Goal: Communication & Community: Answer question/provide support

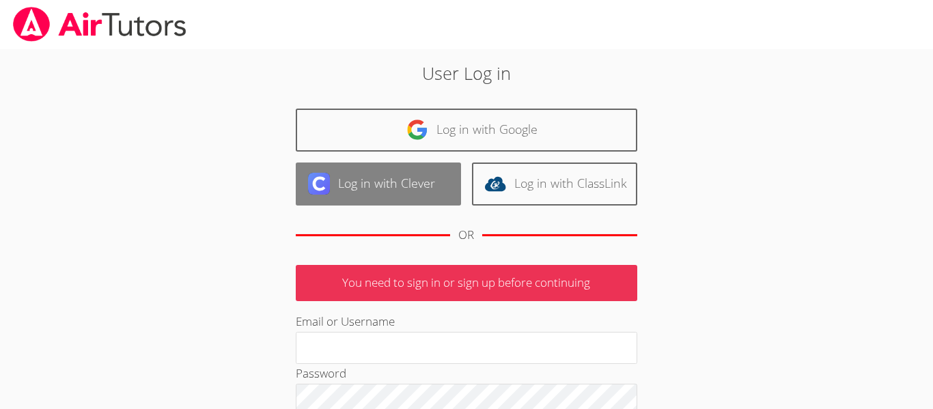
click at [402, 170] on link "Log in with Clever" at bounding box center [378, 184] width 165 height 43
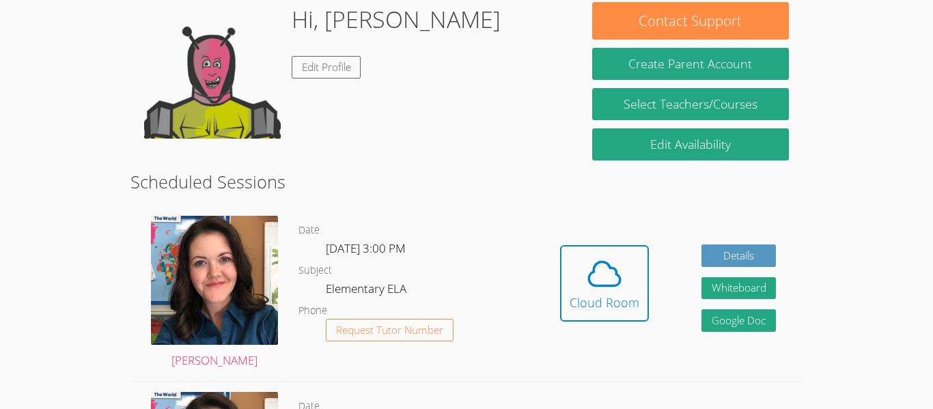
scroll to position [228, 0]
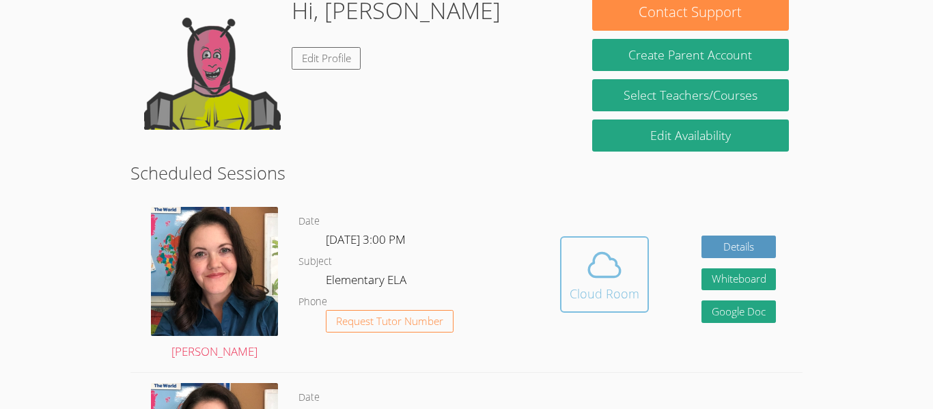
click at [613, 287] on div "Cloud Room" at bounding box center [605, 293] width 70 height 19
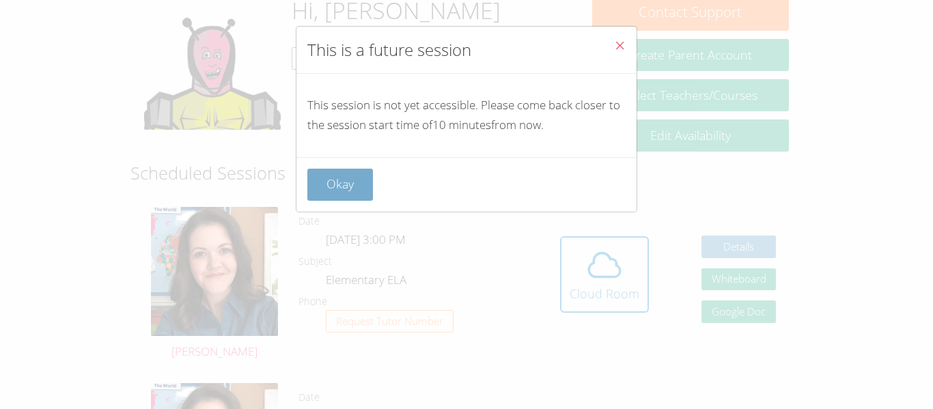
click at [360, 198] on button "Okay" at bounding box center [340, 185] width 66 height 32
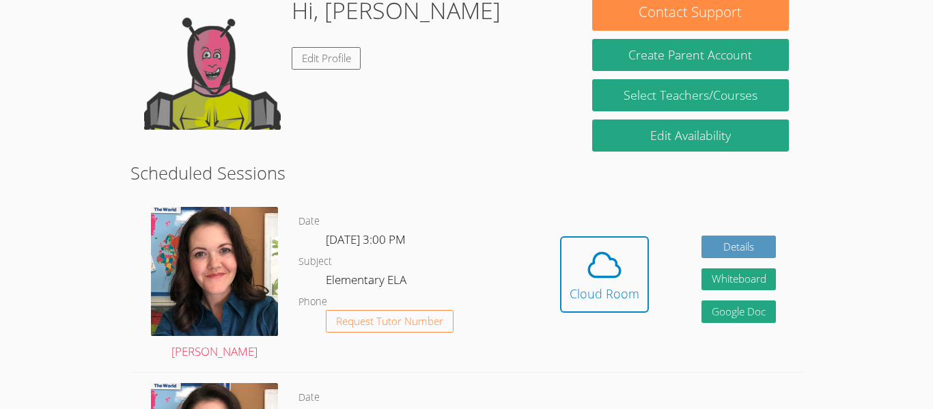
click at [547, 294] on div "Hidden Cloud Room Details Whiteboard Hidden Google Doc" at bounding box center [667, 285] width 268 height 176
click at [589, 281] on icon at bounding box center [604, 265] width 38 height 38
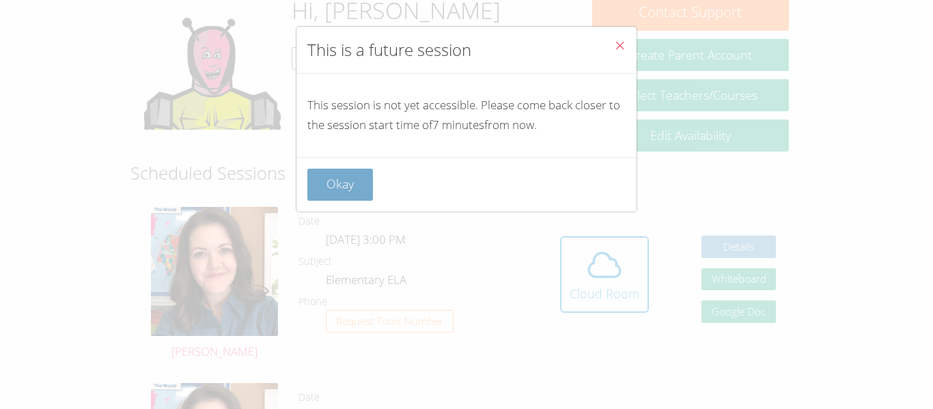
click at [364, 182] on button "Okay" at bounding box center [340, 185] width 66 height 32
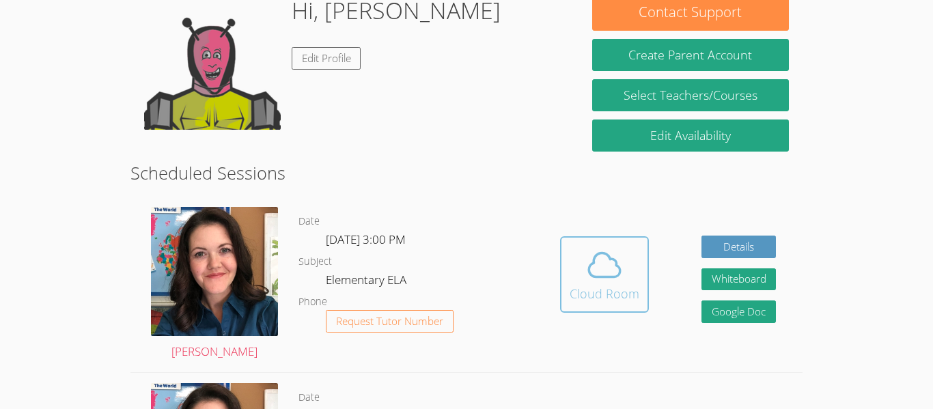
click at [598, 251] on icon at bounding box center [604, 265] width 38 height 38
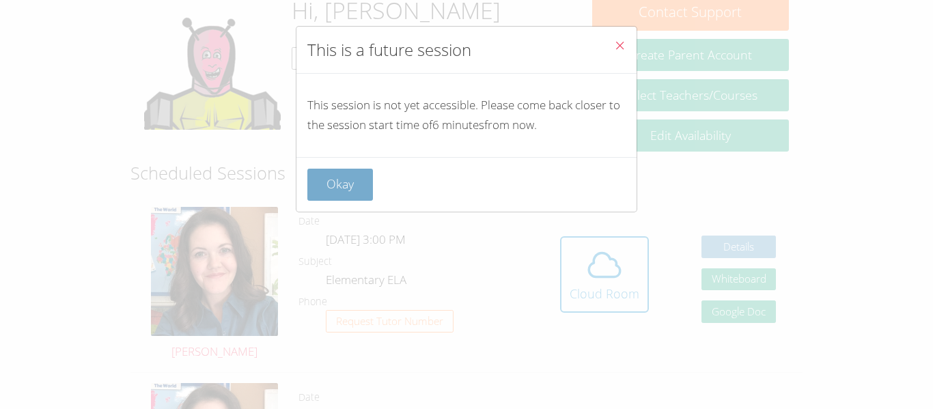
click at [335, 191] on button "Okay" at bounding box center [340, 185] width 66 height 32
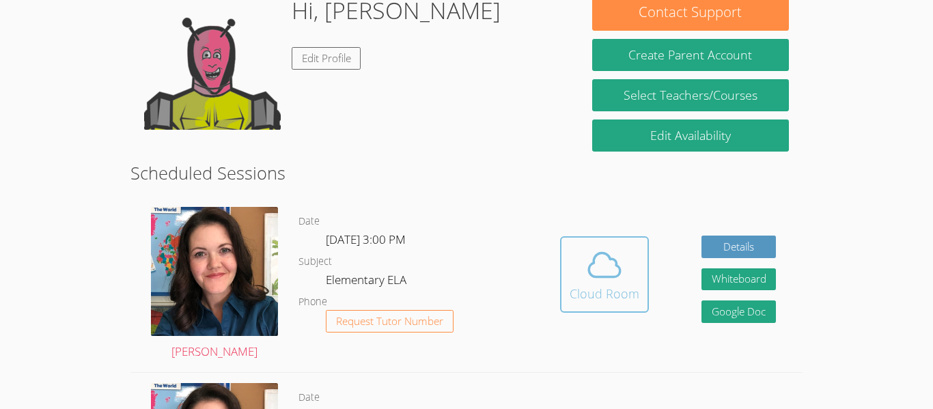
click at [560, 283] on button "Cloud Room" at bounding box center [604, 274] width 89 height 76
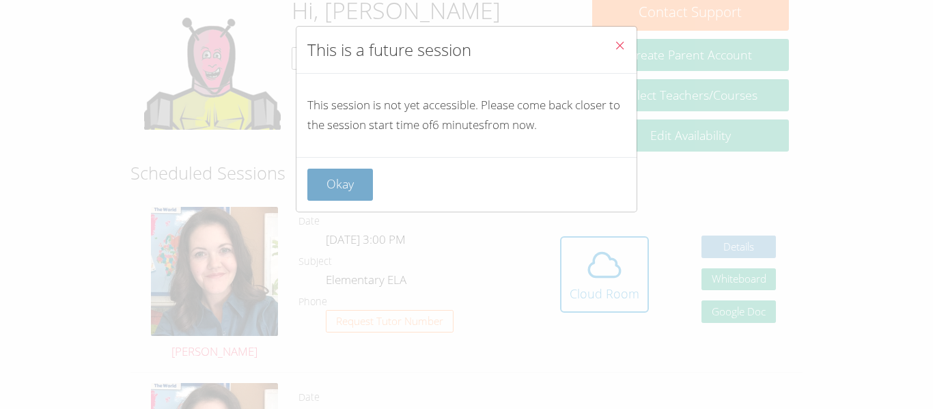
click at [340, 184] on button "Okay" at bounding box center [340, 185] width 66 height 32
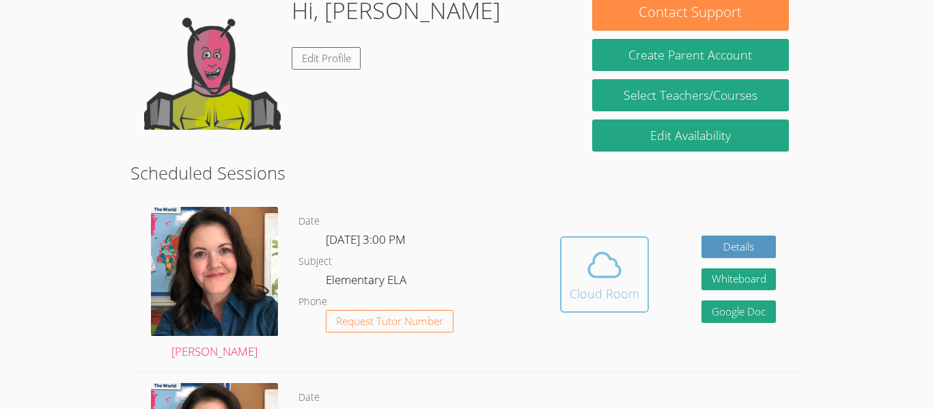
click at [615, 273] on icon at bounding box center [604, 265] width 38 height 38
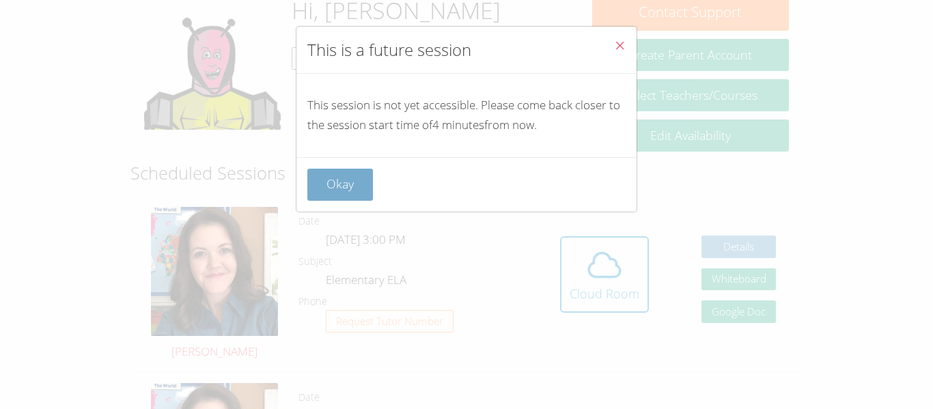
click at [340, 184] on button "Okay" at bounding box center [340, 185] width 66 height 32
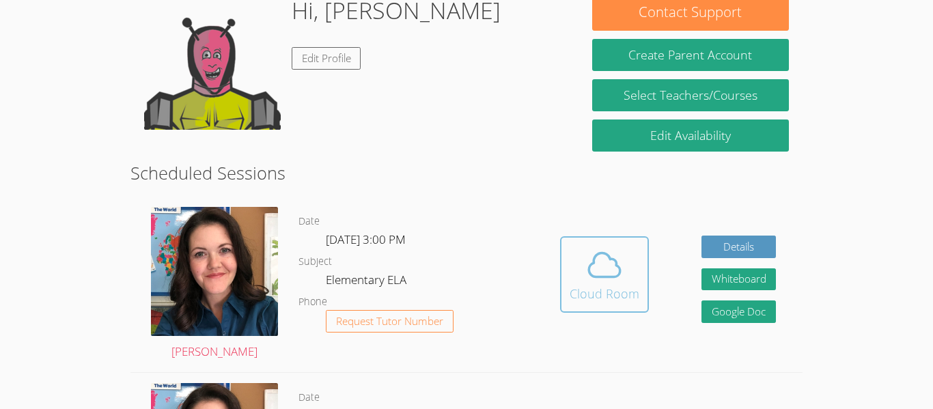
click at [613, 287] on div "Cloud Room" at bounding box center [605, 293] width 70 height 19
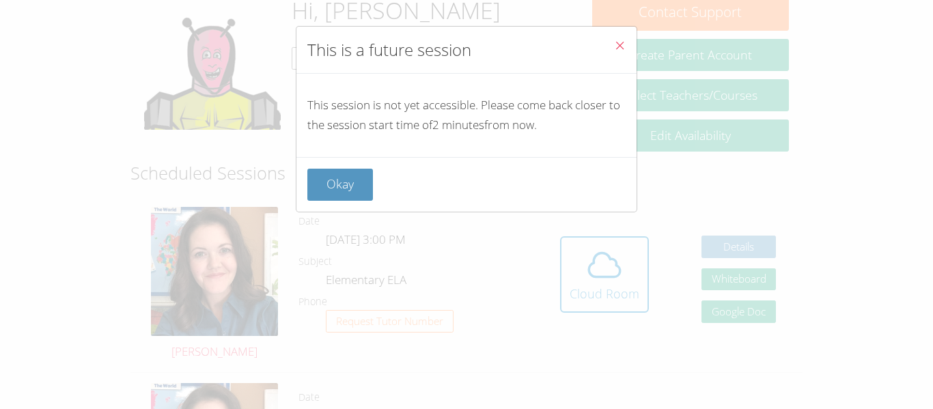
click at [619, 54] on span "Close" at bounding box center [620, 47] width 12 height 16
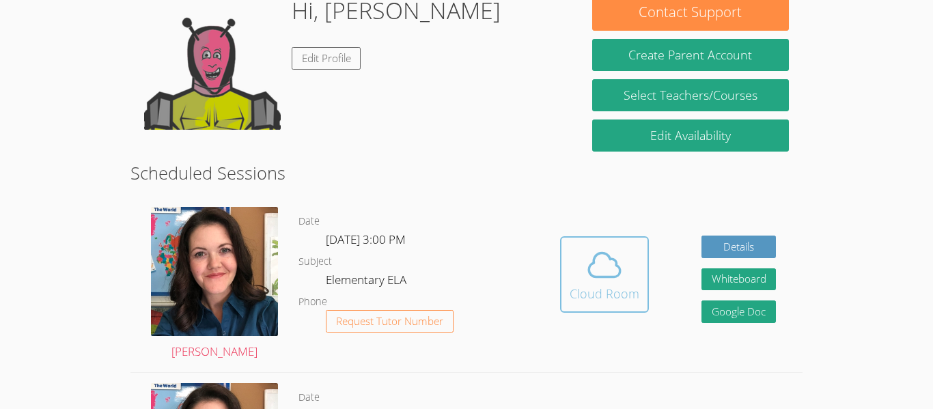
click at [610, 263] on icon at bounding box center [604, 265] width 38 height 38
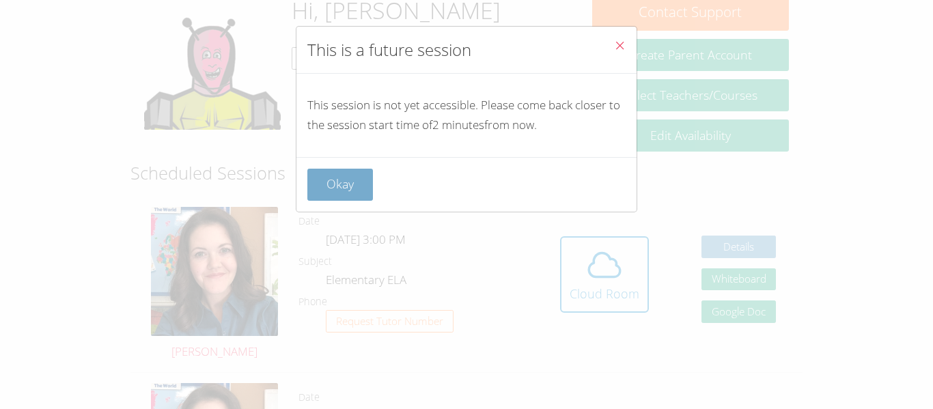
click at [367, 187] on button "Okay" at bounding box center [340, 185] width 66 height 32
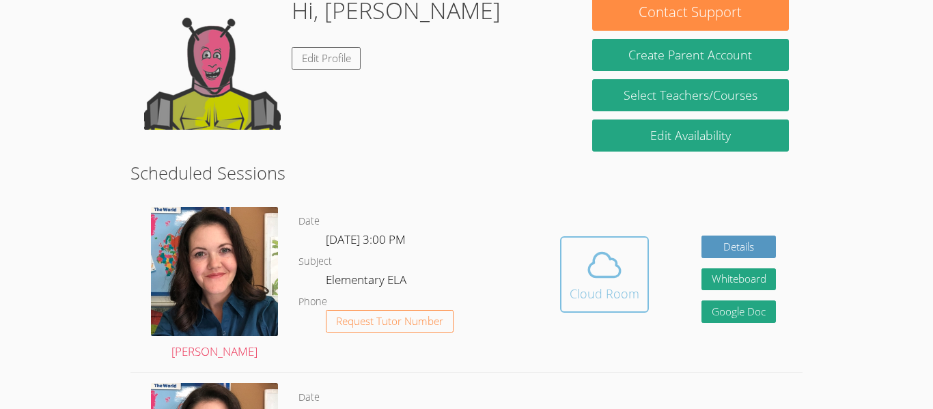
click at [599, 290] on div "Cloud Room" at bounding box center [605, 293] width 70 height 19
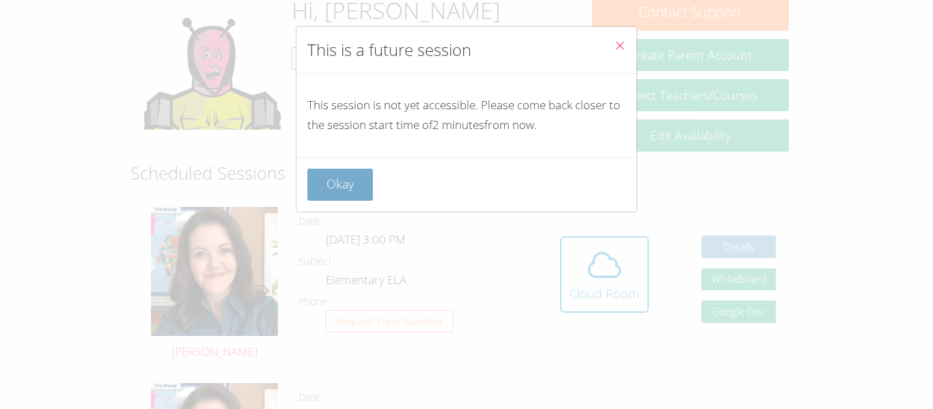
click at [317, 183] on button "Okay" at bounding box center [340, 185] width 66 height 32
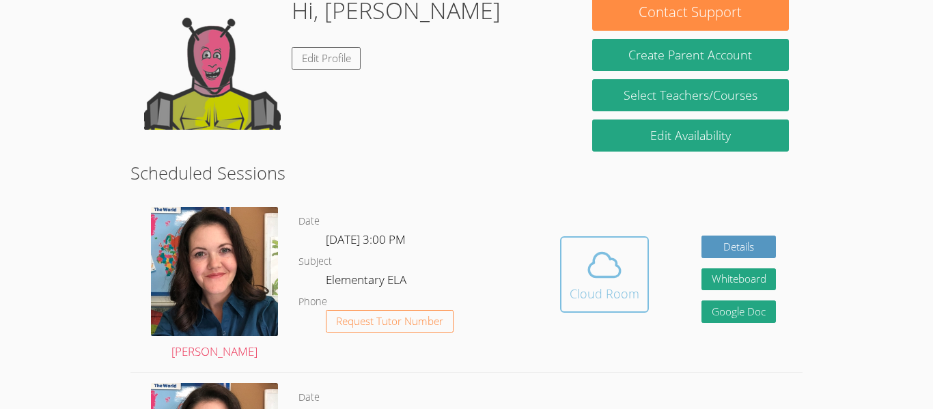
click at [591, 288] on div "Cloud Room" at bounding box center [605, 293] width 70 height 19
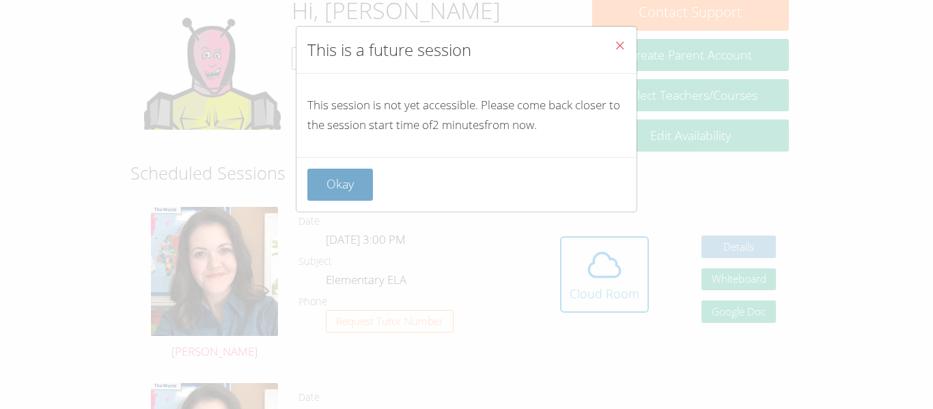
click at [326, 178] on button "Okay" at bounding box center [340, 185] width 66 height 32
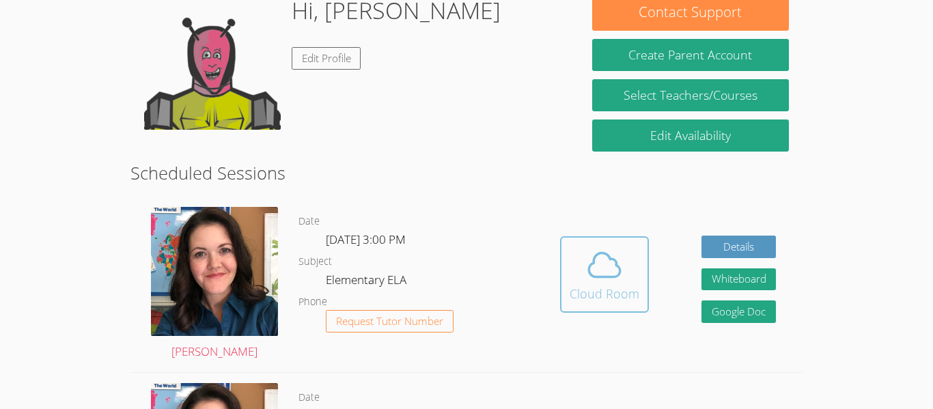
click at [592, 279] on icon at bounding box center [604, 265] width 38 height 38
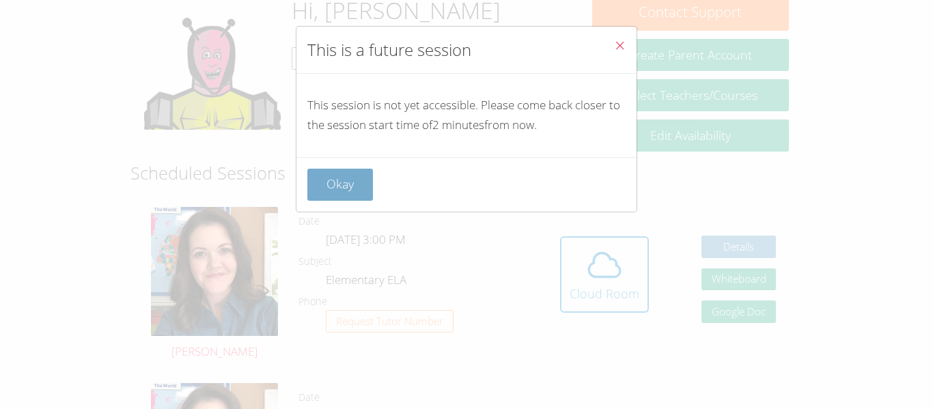
click at [316, 186] on button "Okay" at bounding box center [340, 185] width 66 height 32
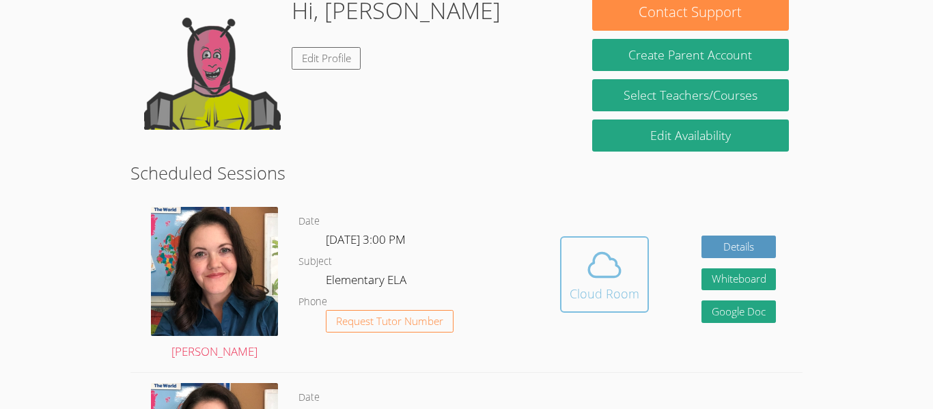
click at [593, 279] on icon at bounding box center [604, 265] width 38 height 38
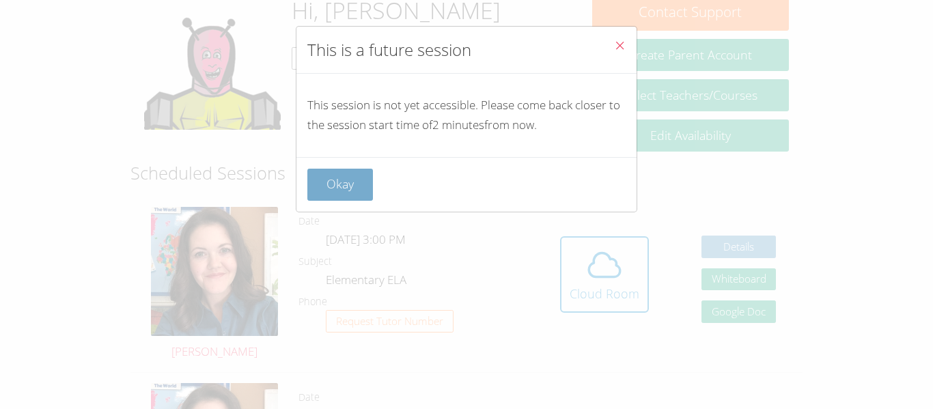
click at [314, 189] on button "Okay" at bounding box center [340, 185] width 66 height 32
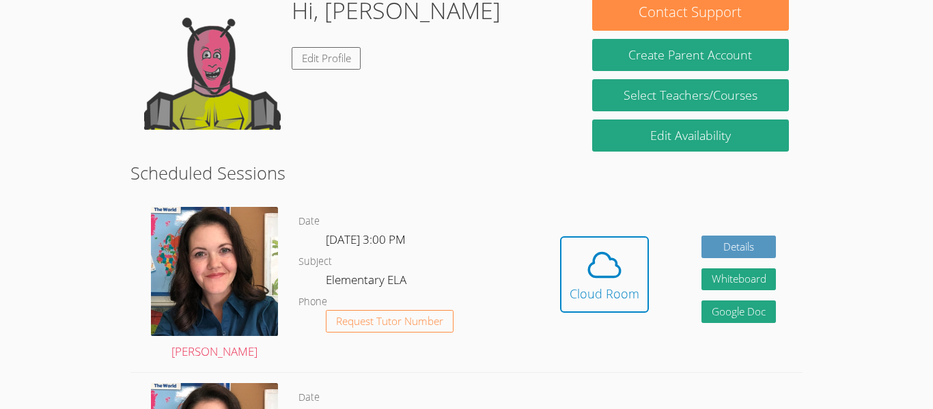
click at [593, 279] on icon at bounding box center [604, 265] width 38 height 38
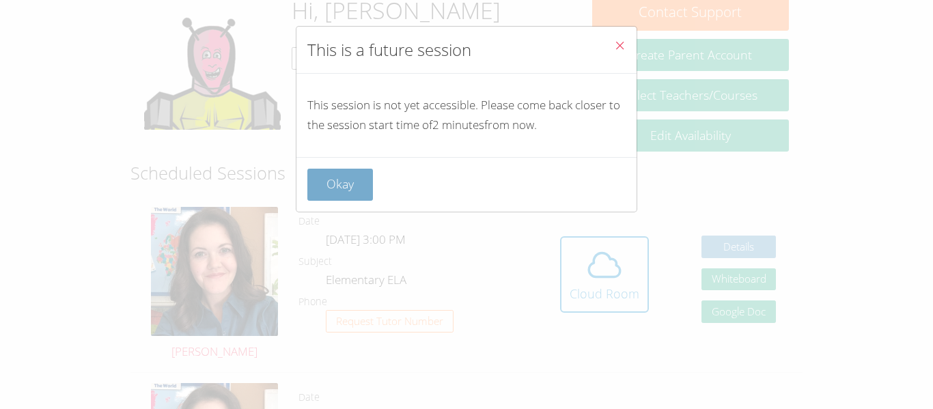
click at [311, 186] on button "Okay" at bounding box center [340, 185] width 66 height 32
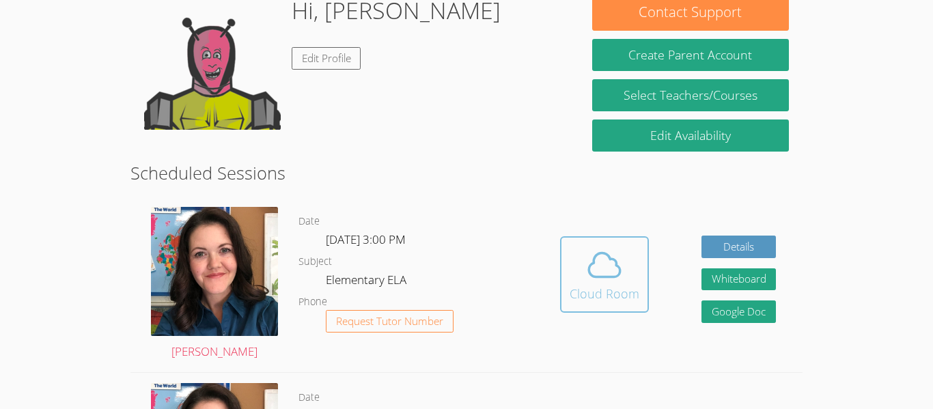
click at [593, 279] on icon at bounding box center [604, 265] width 38 height 38
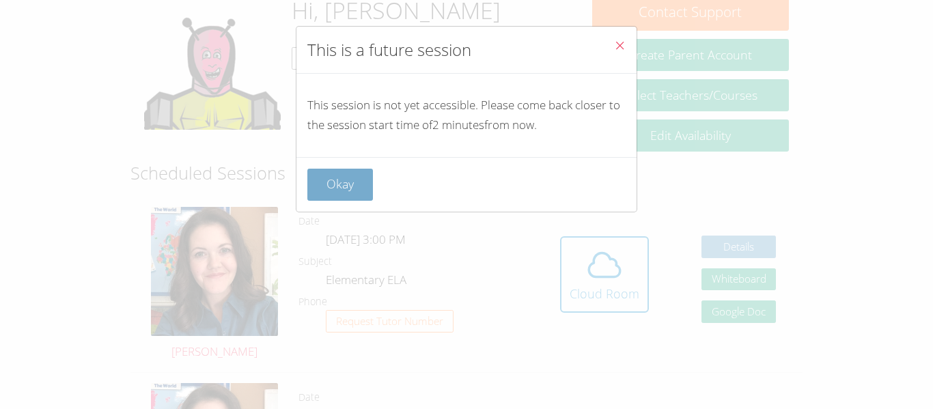
click at [318, 199] on button "Okay" at bounding box center [340, 185] width 66 height 32
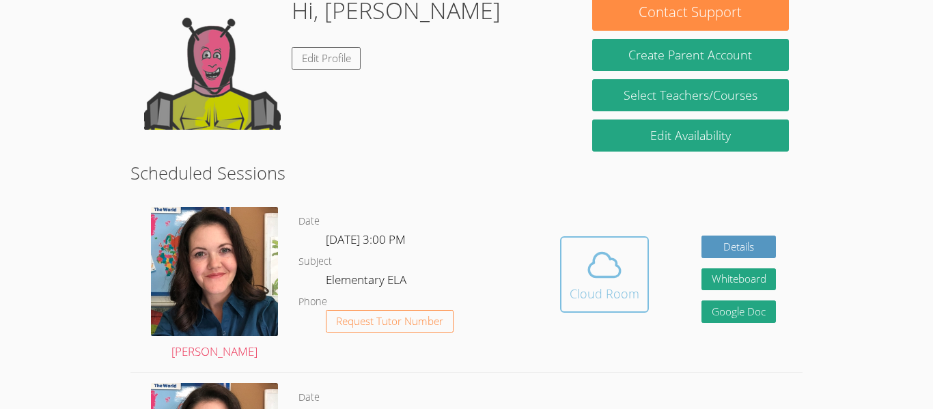
click at [591, 279] on icon at bounding box center [604, 265] width 38 height 38
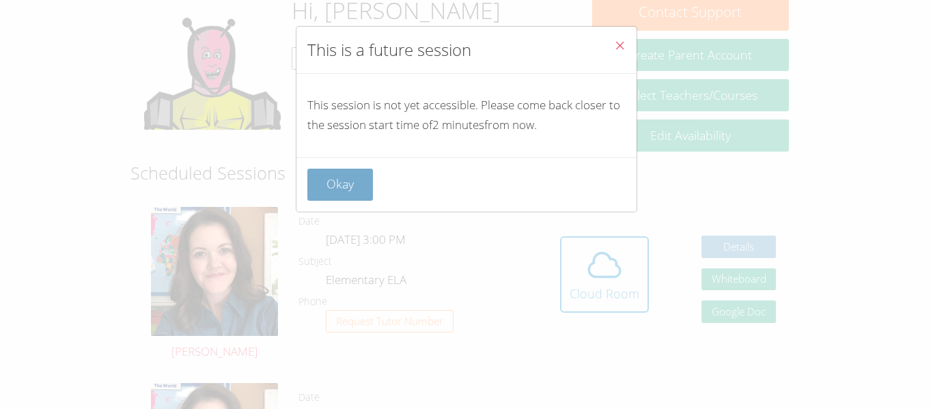
click at [314, 198] on button "Okay" at bounding box center [340, 185] width 66 height 32
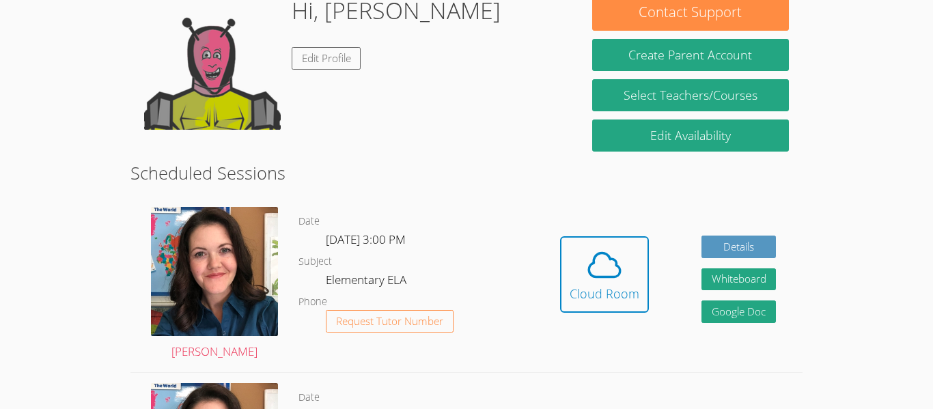
click at [591, 279] on icon at bounding box center [604, 265] width 38 height 38
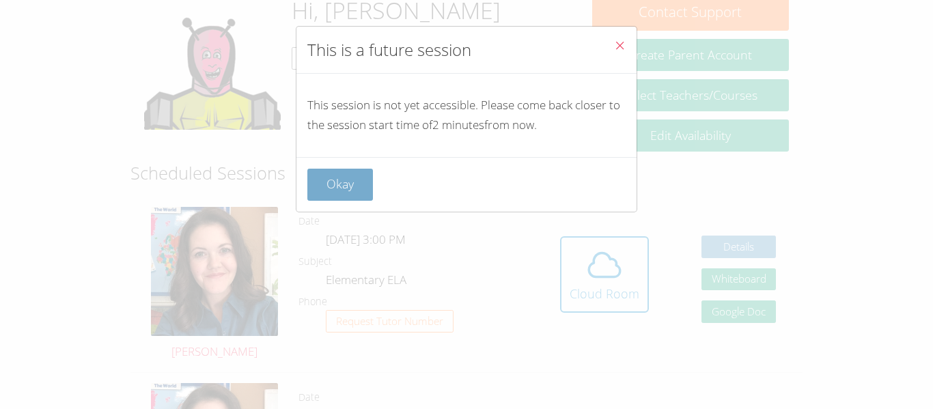
click at [311, 199] on button "Okay" at bounding box center [340, 185] width 66 height 32
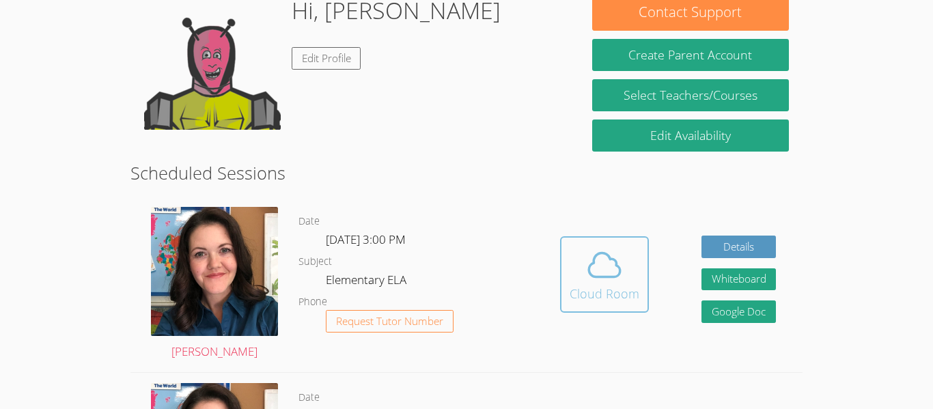
click at [593, 279] on icon at bounding box center [604, 265] width 38 height 38
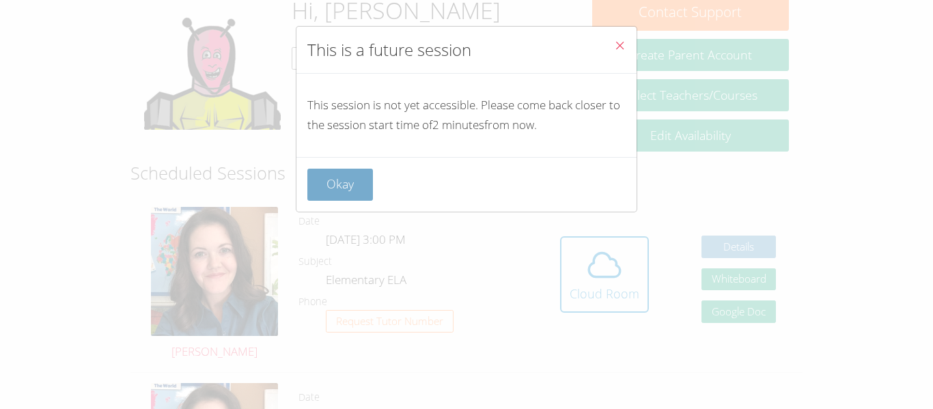
click at [311, 193] on button "Okay" at bounding box center [340, 185] width 66 height 32
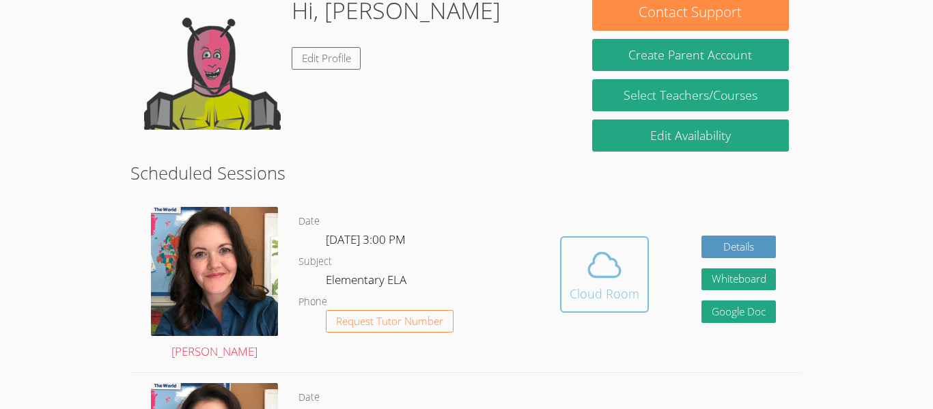
click at [592, 279] on icon at bounding box center [604, 265] width 38 height 38
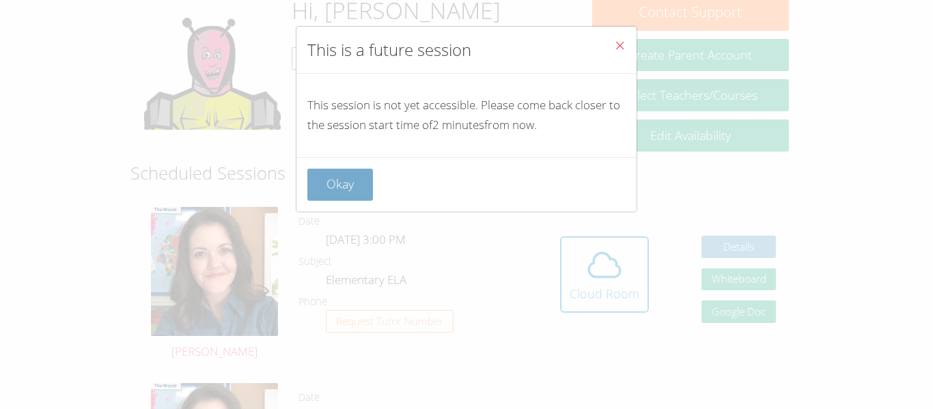
click at [314, 199] on button "Okay" at bounding box center [340, 185] width 66 height 32
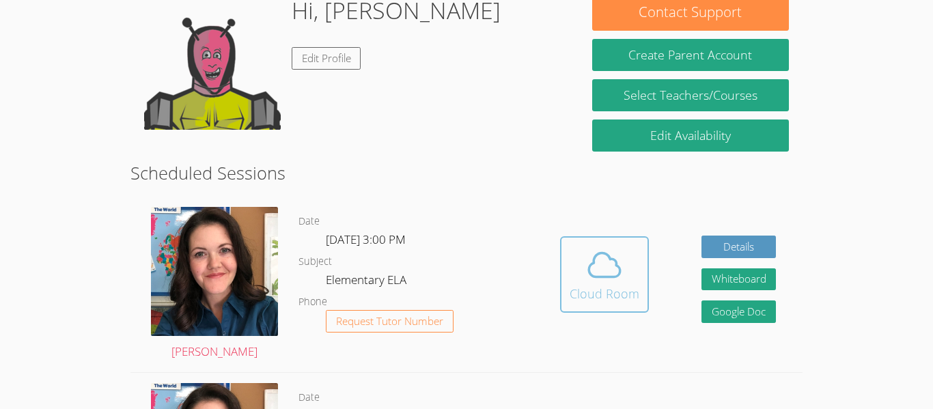
click at [592, 280] on icon at bounding box center [604, 265] width 38 height 38
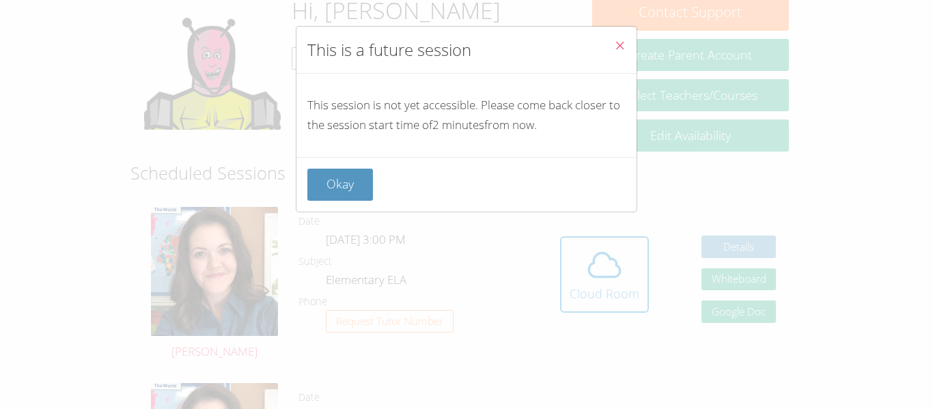
click at [330, 213] on div "This is a future session This session is not yet accessible. Please come back c…" at bounding box center [466, 204] width 933 height 409
click at [328, 198] on button "Okay" at bounding box center [340, 185] width 66 height 32
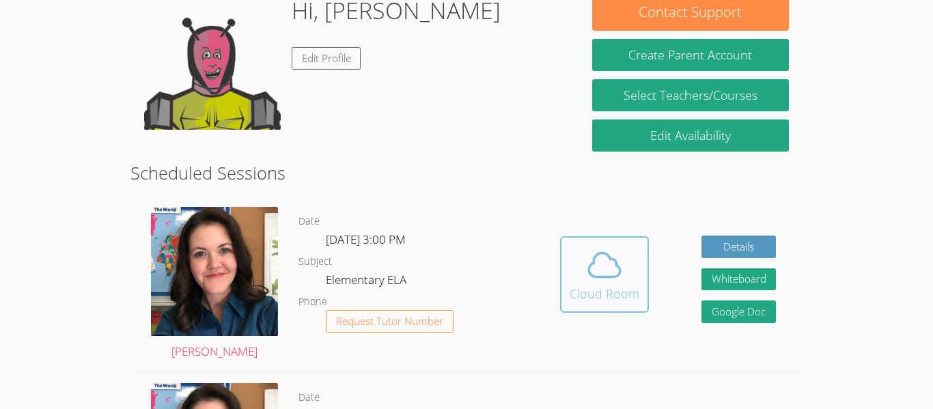
click at [646, 279] on button "Cloud Room" at bounding box center [604, 274] width 89 height 76
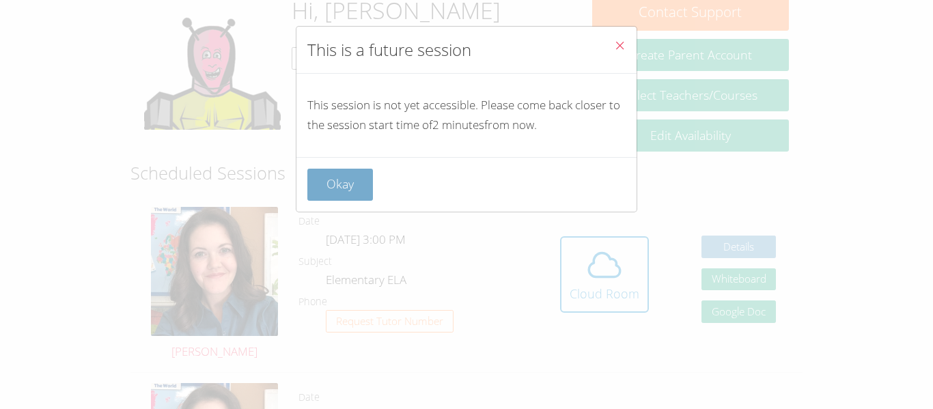
click at [329, 182] on button "Okay" at bounding box center [340, 185] width 66 height 32
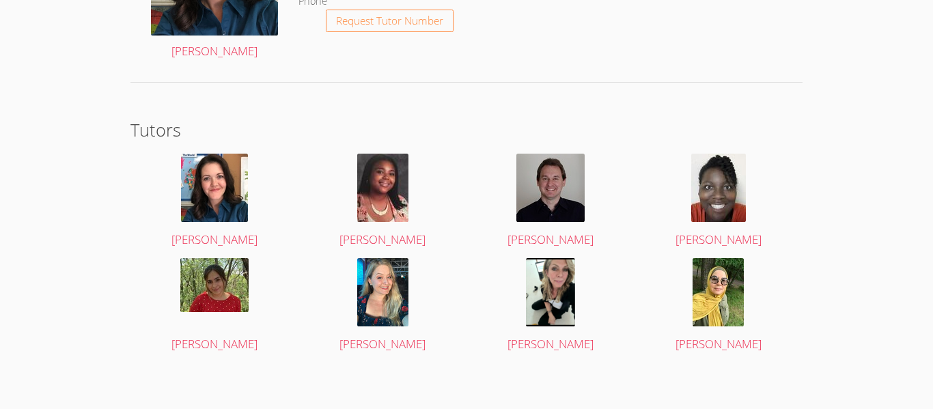
scroll to position [2121, 0]
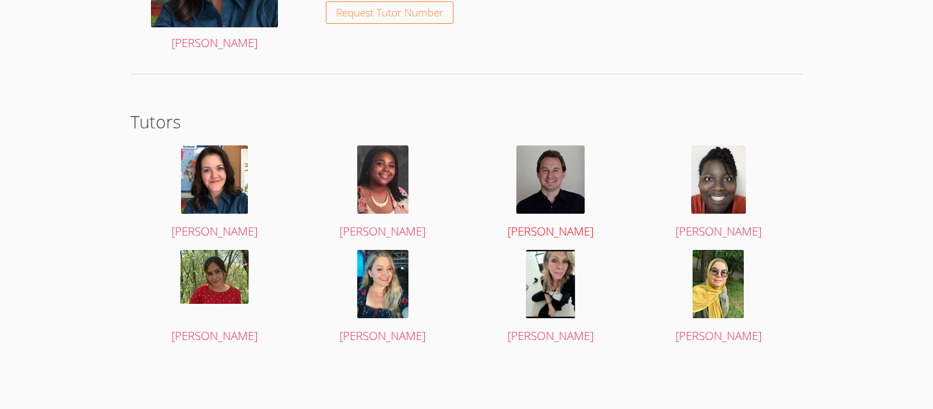
click at [545, 171] on img at bounding box center [550, 179] width 68 height 68
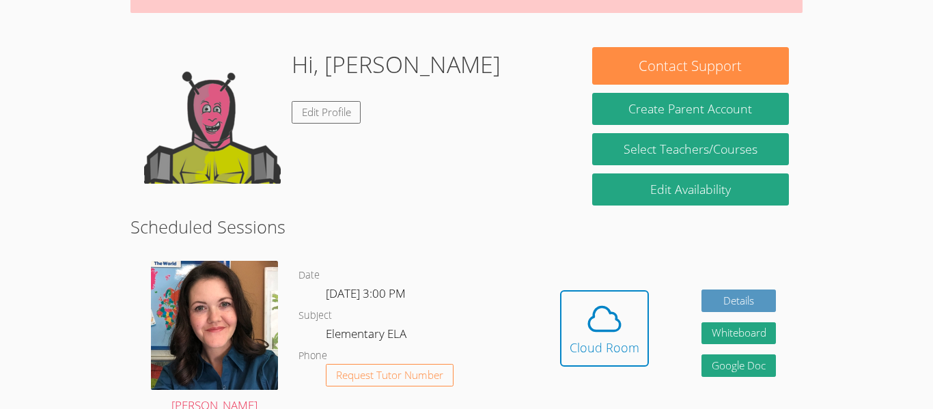
scroll to position [178, 0]
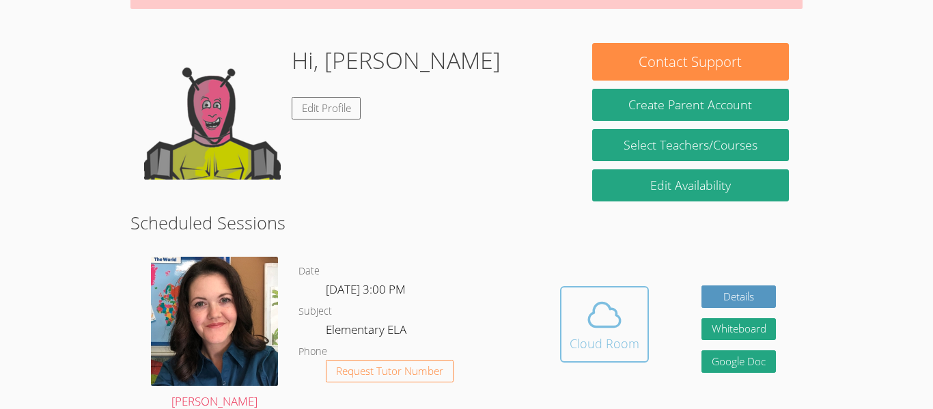
click at [572, 306] on span at bounding box center [605, 315] width 70 height 38
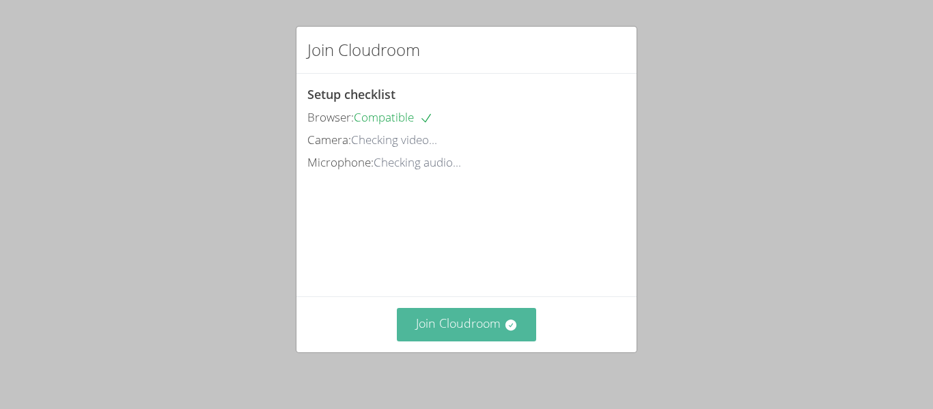
click at [484, 330] on button "Join Cloudroom" at bounding box center [467, 324] width 140 height 33
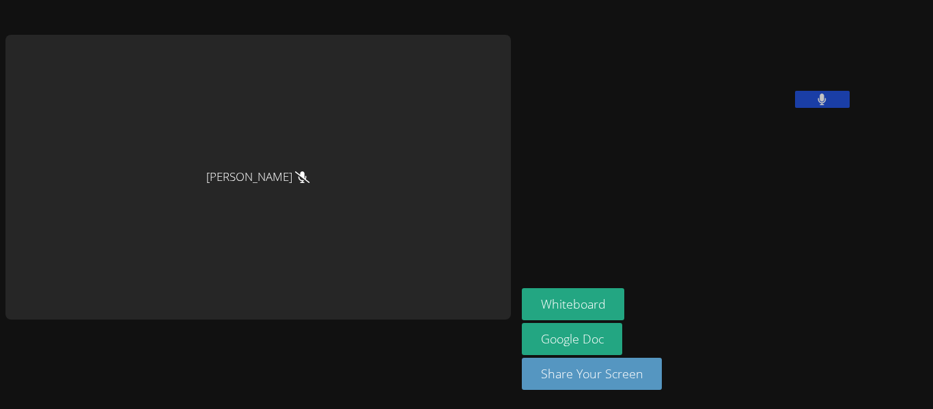
click at [708, 108] on video at bounding box center [624, 56] width 205 height 102
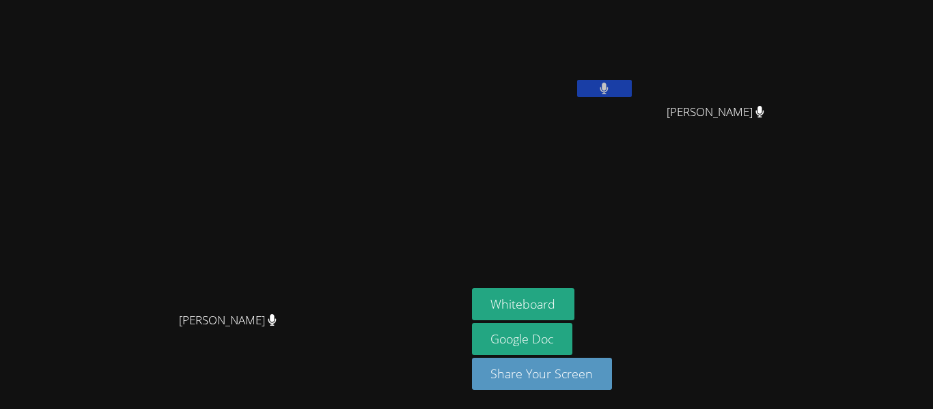
click at [632, 94] on button at bounding box center [604, 88] width 55 height 17
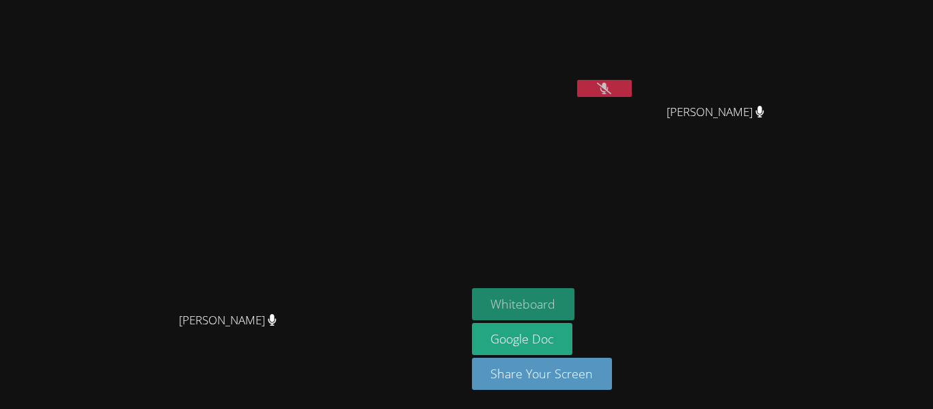
click at [575, 298] on button "Whiteboard" at bounding box center [523, 304] width 103 height 32
click at [632, 94] on button at bounding box center [604, 88] width 55 height 17
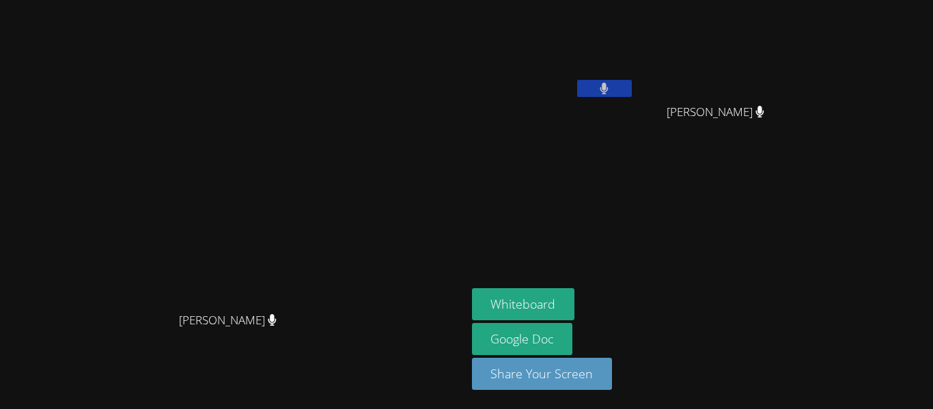
click at [632, 94] on button at bounding box center [604, 88] width 55 height 17
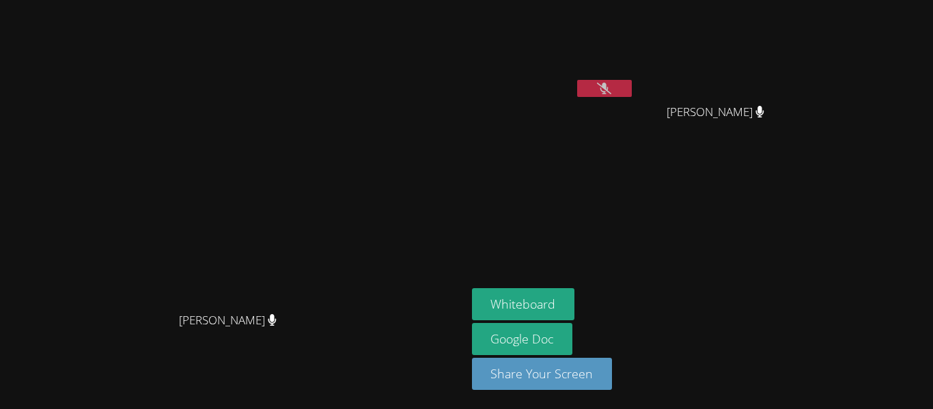
click at [632, 94] on button at bounding box center [604, 88] width 55 height 17
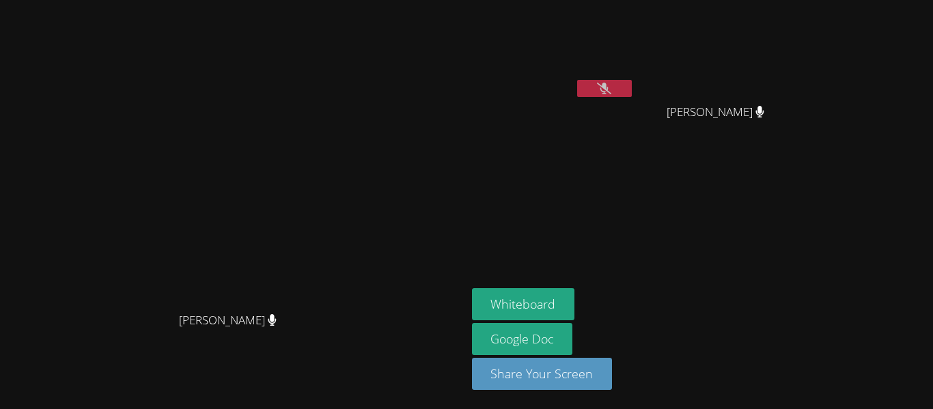
click at [632, 94] on button at bounding box center [604, 88] width 55 height 17
click at [632, 81] on button at bounding box center [604, 88] width 55 height 17
click at [635, 27] on video at bounding box center [553, 51] width 163 height 92
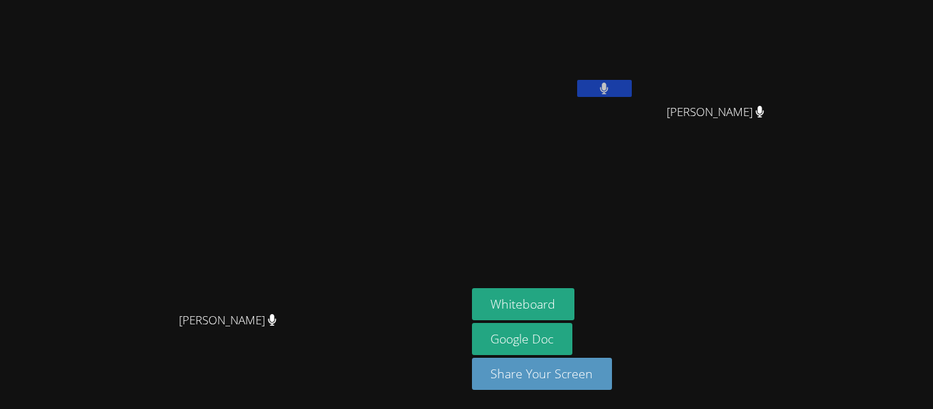
click at [794, 126] on div "[PERSON_NAME]" at bounding box center [721, 124] width 163 height 55
click at [808, 198] on aside "[PERSON_NAME] Mysore Ava Nonoy Ava Nonoy Whiteboard Google Doc Share Your Screen" at bounding box center [638, 204] width 342 height 409
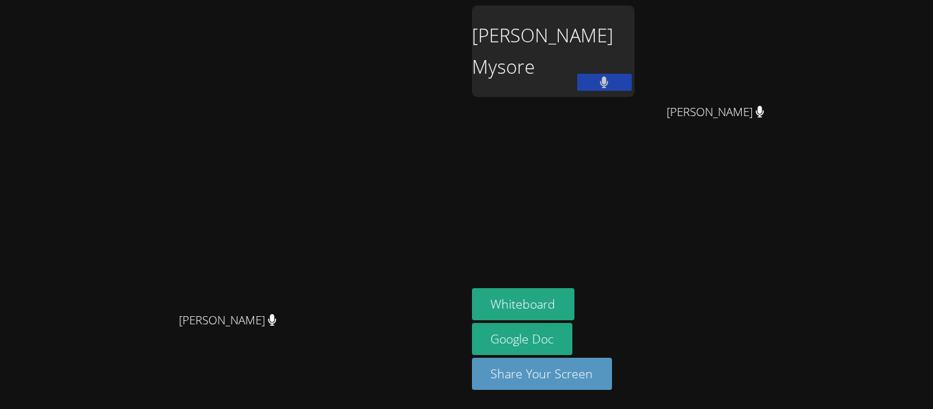
click at [635, 64] on div "[PERSON_NAME] Mysore" at bounding box center [553, 51] width 163 height 92
click at [632, 84] on button at bounding box center [604, 82] width 55 height 17
click at [632, 89] on button at bounding box center [604, 82] width 55 height 17
click at [635, 130] on div "[PERSON_NAME] Mysore" at bounding box center [553, 78] width 163 height 146
click at [626, 51] on div "[PERSON_NAME] Mysore" at bounding box center [553, 51] width 163 height 92
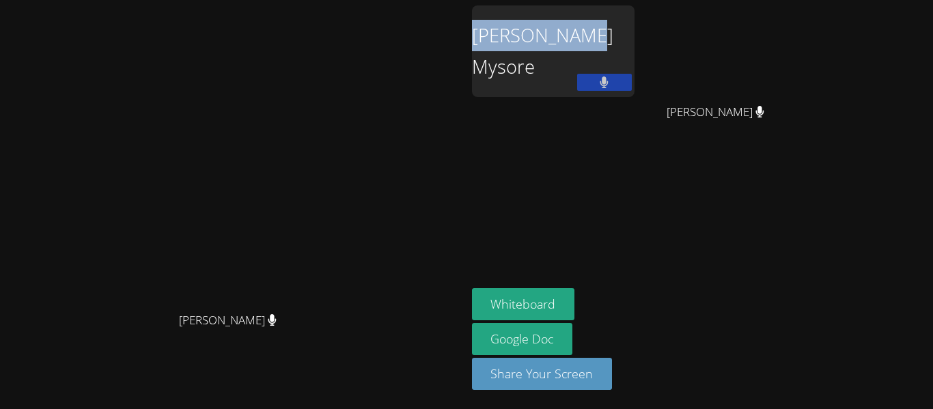
drag, startPoint x: 621, startPoint y: 51, endPoint x: 746, endPoint y: 53, distance: 125.0
click at [635, 53] on div "[PERSON_NAME] Mysore" at bounding box center [553, 51] width 163 height 92
click at [632, 78] on button at bounding box center [604, 82] width 55 height 17
click at [725, 64] on div at bounding box center [725, 64] width 0 height 0
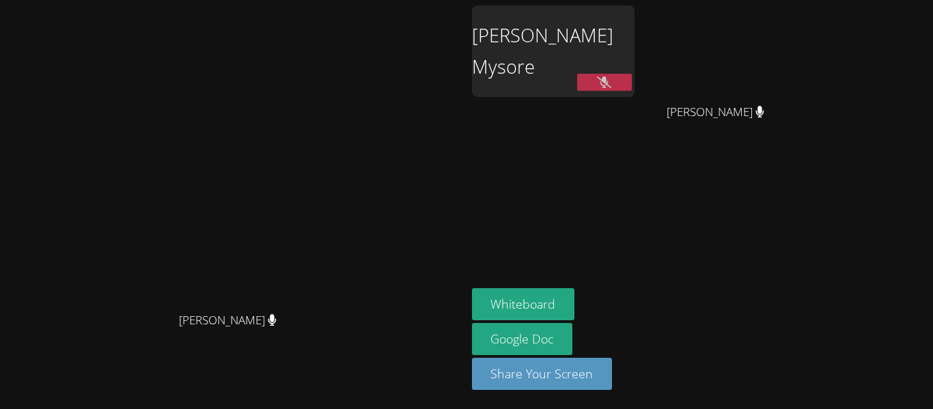
click at [734, 0] on div at bounding box center [466, 0] width 933 height 0
click at [786, 262] on aside "[PERSON_NAME] Mysore Ava Nonoy Ava Nonoy Whiteboard Google Doc Share Your Screen" at bounding box center [638, 204] width 342 height 409
click at [635, 62] on div "[PERSON_NAME] Mysore" at bounding box center [553, 51] width 163 height 92
click at [635, 72] on div "[PERSON_NAME] Mysore" at bounding box center [553, 51] width 163 height 92
click at [632, 81] on button at bounding box center [604, 82] width 55 height 17
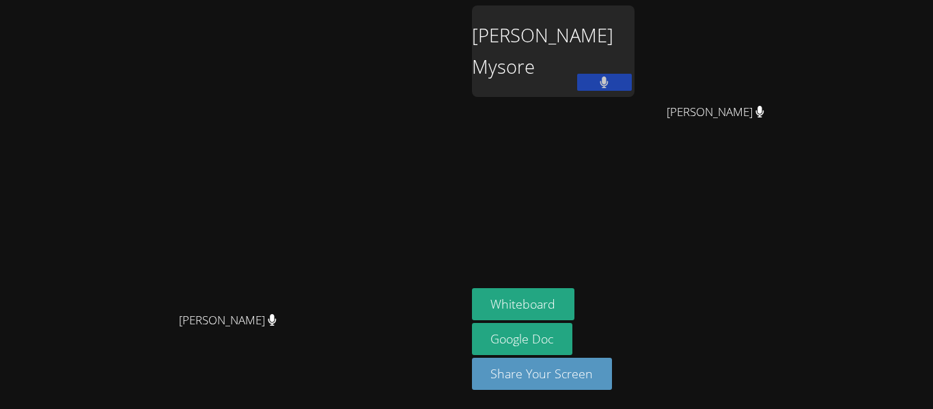
click at [632, 79] on button at bounding box center [604, 82] width 55 height 17
click at [611, 87] on icon at bounding box center [604, 82] width 14 height 12
click at [632, 87] on button at bounding box center [604, 82] width 55 height 17
click at [632, 85] on button at bounding box center [604, 82] width 55 height 17
click at [635, 117] on div "[PERSON_NAME] Mysore" at bounding box center [553, 78] width 163 height 146
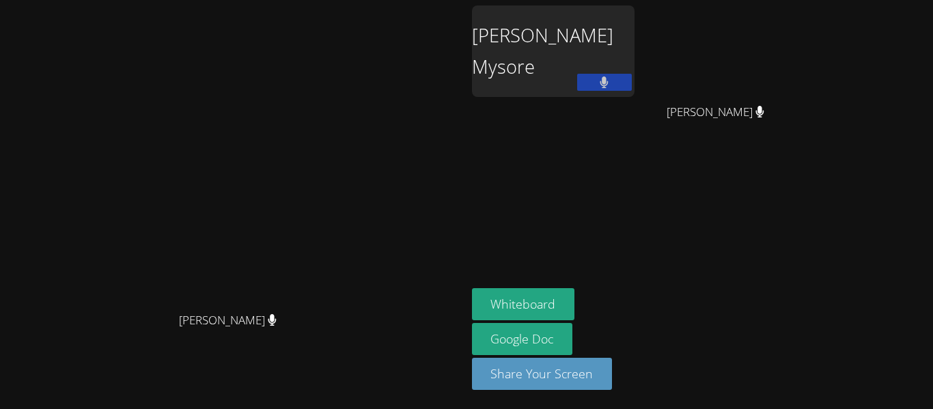
click at [609, 86] on icon at bounding box center [604, 82] width 9 height 12
click at [632, 75] on button at bounding box center [604, 82] width 55 height 17
click at [609, 83] on icon at bounding box center [604, 82] width 9 height 12
click at [632, 91] on div at bounding box center [604, 84] width 55 height 20
click at [611, 87] on icon at bounding box center [604, 82] width 14 height 12
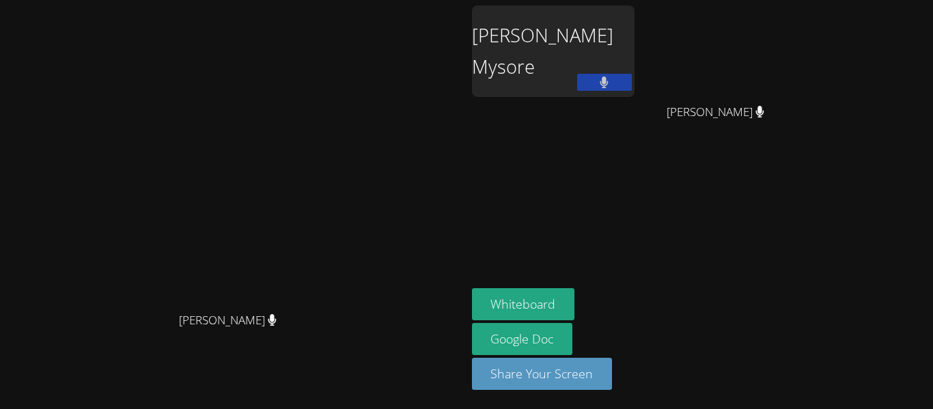
click at [609, 86] on icon at bounding box center [604, 82] width 9 height 12
click at [611, 86] on icon at bounding box center [604, 82] width 14 height 12
click at [609, 86] on icon at bounding box center [604, 82] width 9 height 12
click at [611, 83] on icon at bounding box center [604, 82] width 14 height 12
click at [609, 83] on icon at bounding box center [604, 82] width 8 height 12
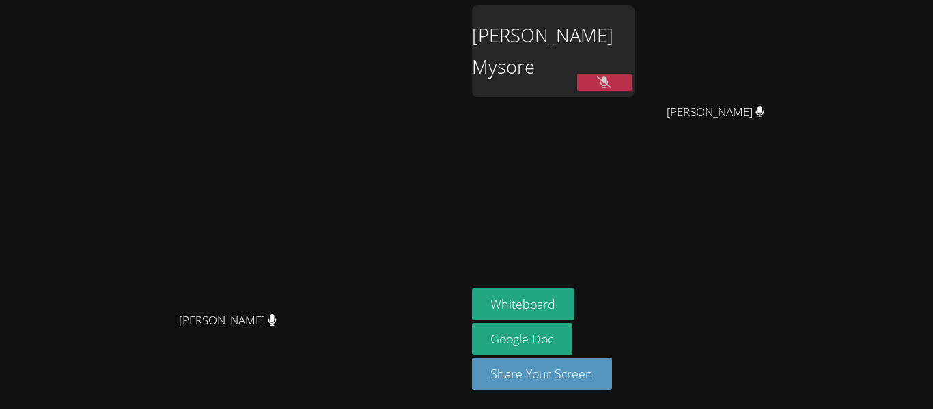
click at [611, 76] on icon at bounding box center [604, 82] width 14 height 12
click at [632, 83] on button at bounding box center [604, 82] width 55 height 17
click at [611, 83] on icon at bounding box center [604, 82] width 14 height 12
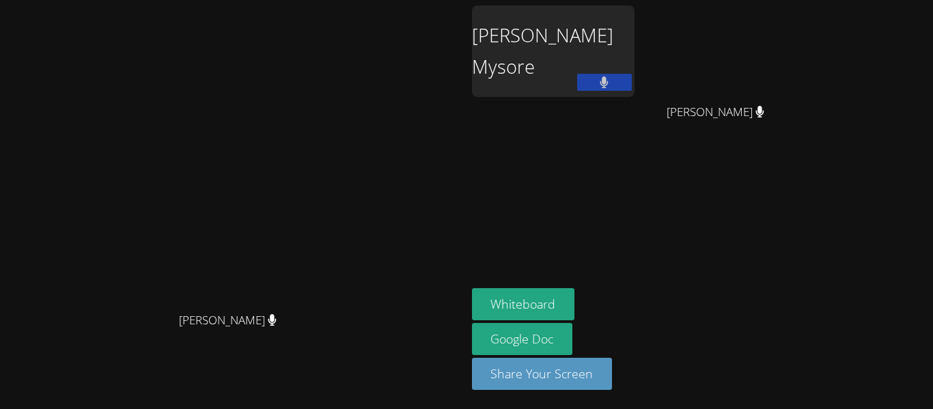
click at [609, 79] on icon at bounding box center [604, 82] width 8 height 12
click at [611, 83] on icon at bounding box center [604, 82] width 14 height 12
click at [632, 83] on button at bounding box center [604, 82] width 55 height 17
click at [611, 83] on icon at bounding box center [604, 82] width 14 height 12
click at [632, 83] on button at bounding box center [604, 82] width 55 height 17
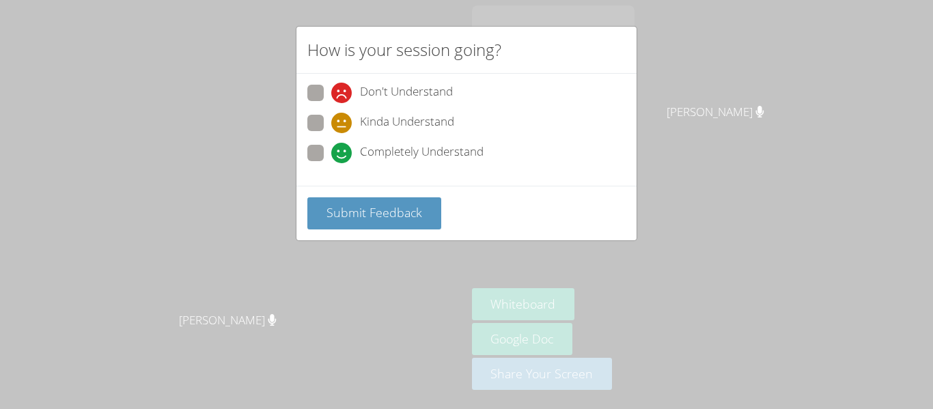
click at [318, 131] on label "Kinda Understand" at bounding box center [380, 124] width 147 height 18
click at [331, 126] on input "Kinda Understand" at bounding box center [337, 121] width 12 height 12
radio input "true"
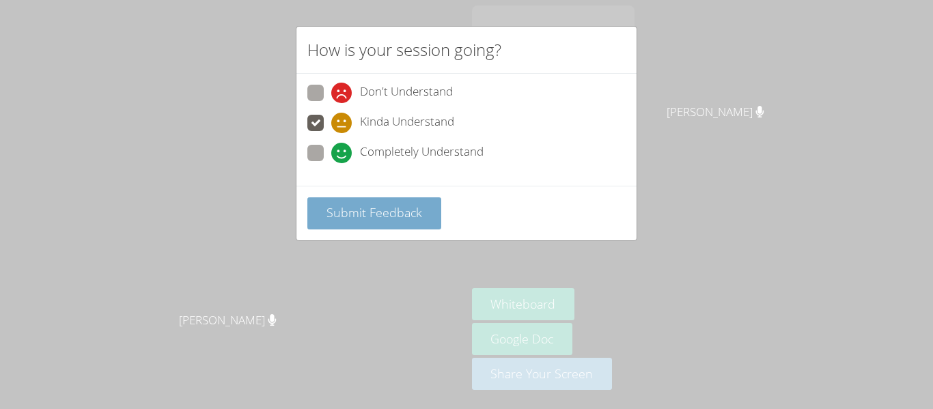
click at [378, 220] on span "Submit Feedback" at bounding box center [374, 212] width 96 height 16
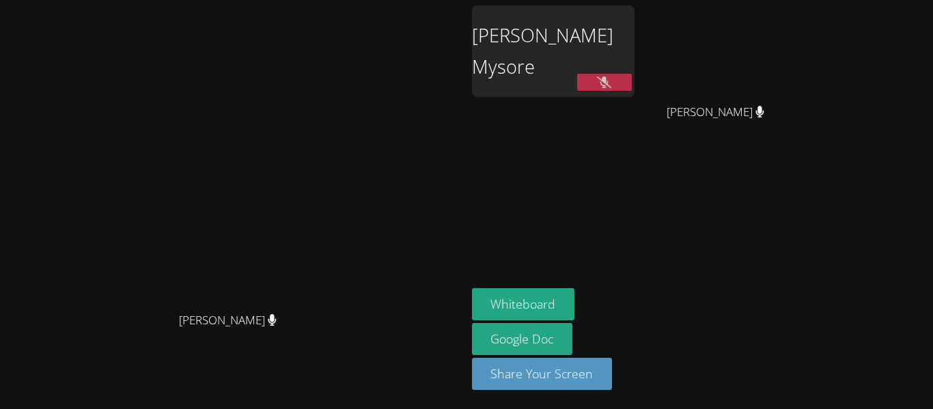
click at [632, 87] on button at bounding box center [604, 82] width 55 height 17
